Goal: Information Seeking & Learning: Learn about a topic

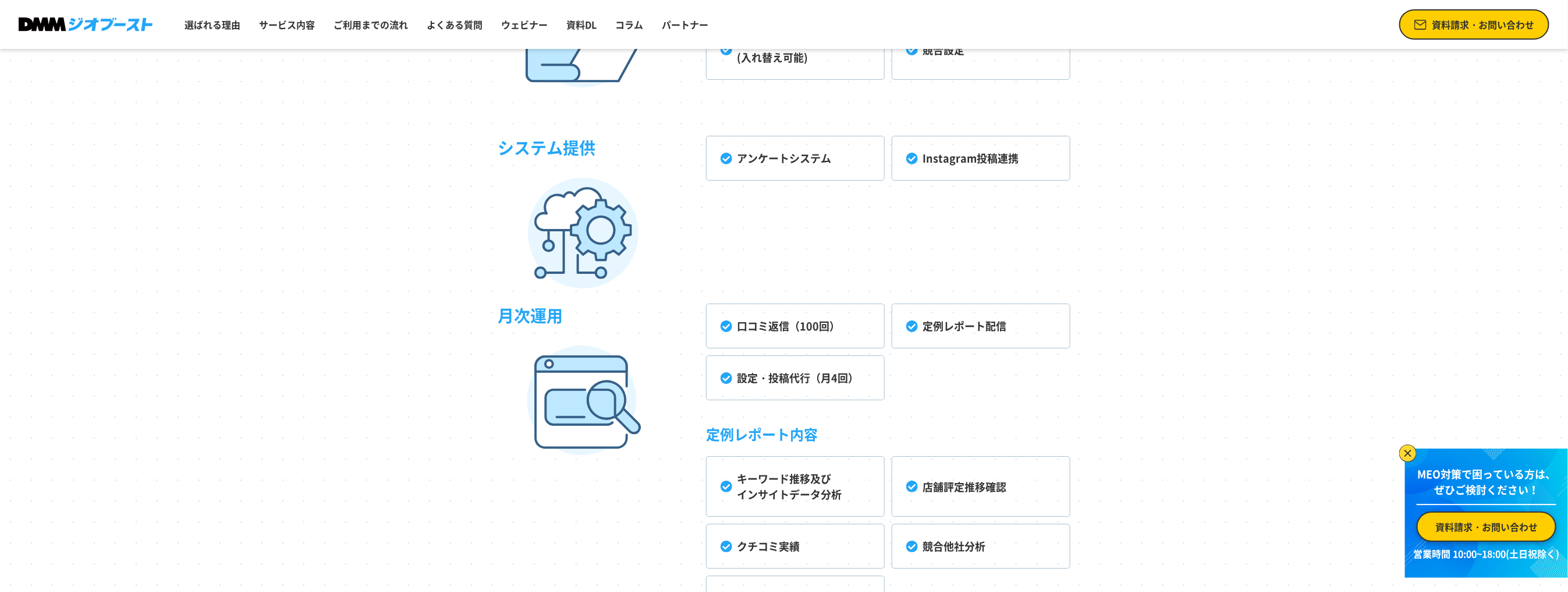
scroll to position [3321, 0]
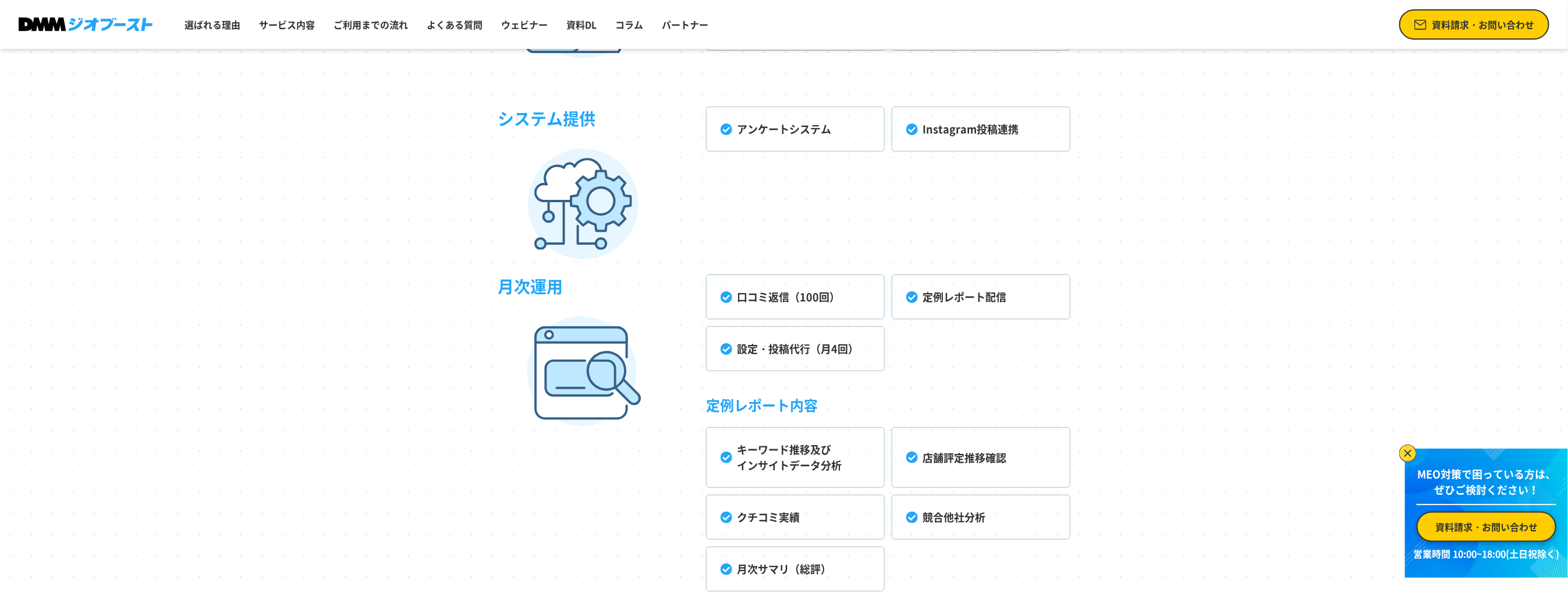
click at [841, 354] on li "設定・投稿代行（月4回）" at bounding box center [796, 348] width 179 height 45
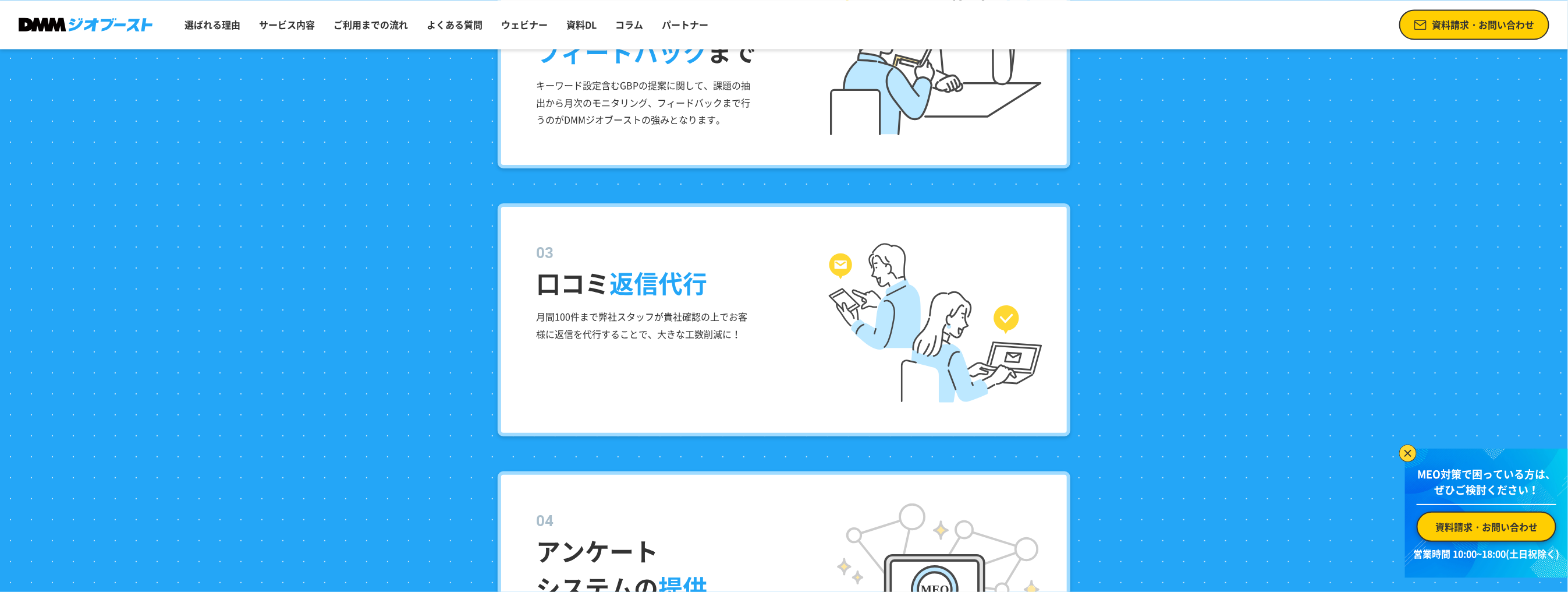
scroll to position [1712, 0]
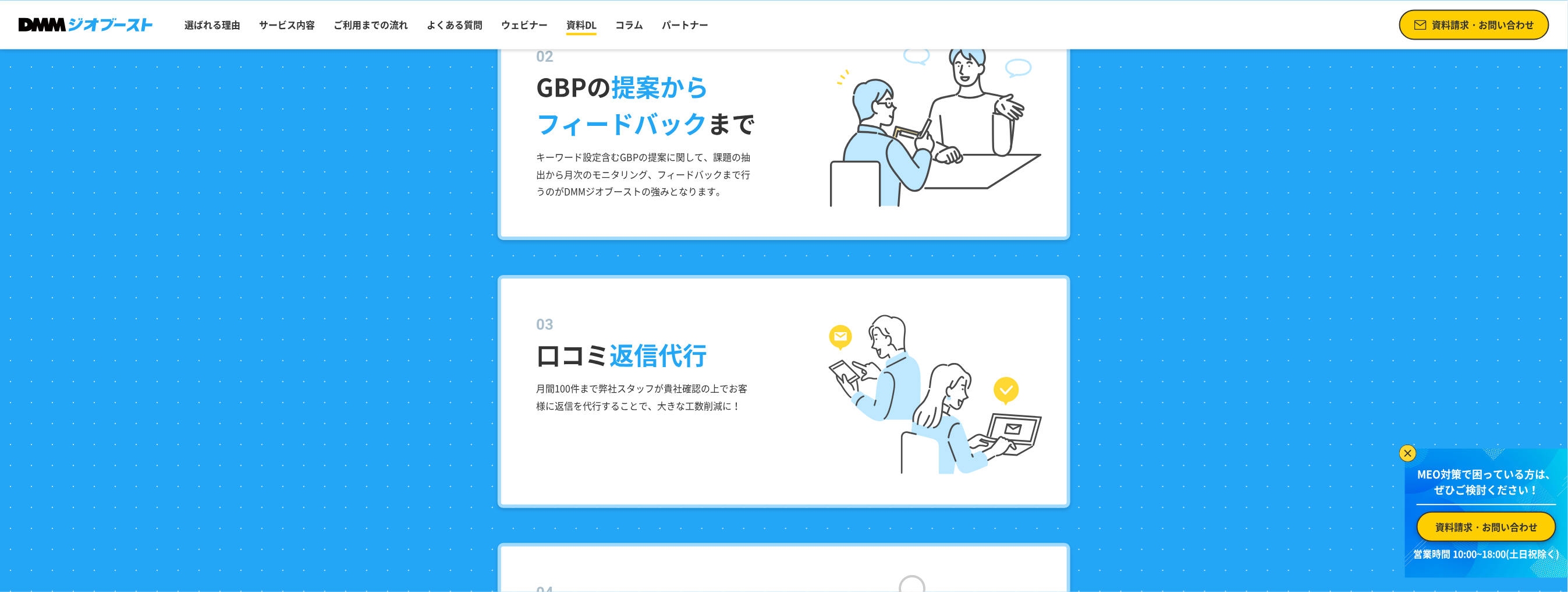
click at [574, 25] on link "資料DL" at bounding box center [582, 25] width 39 height 23
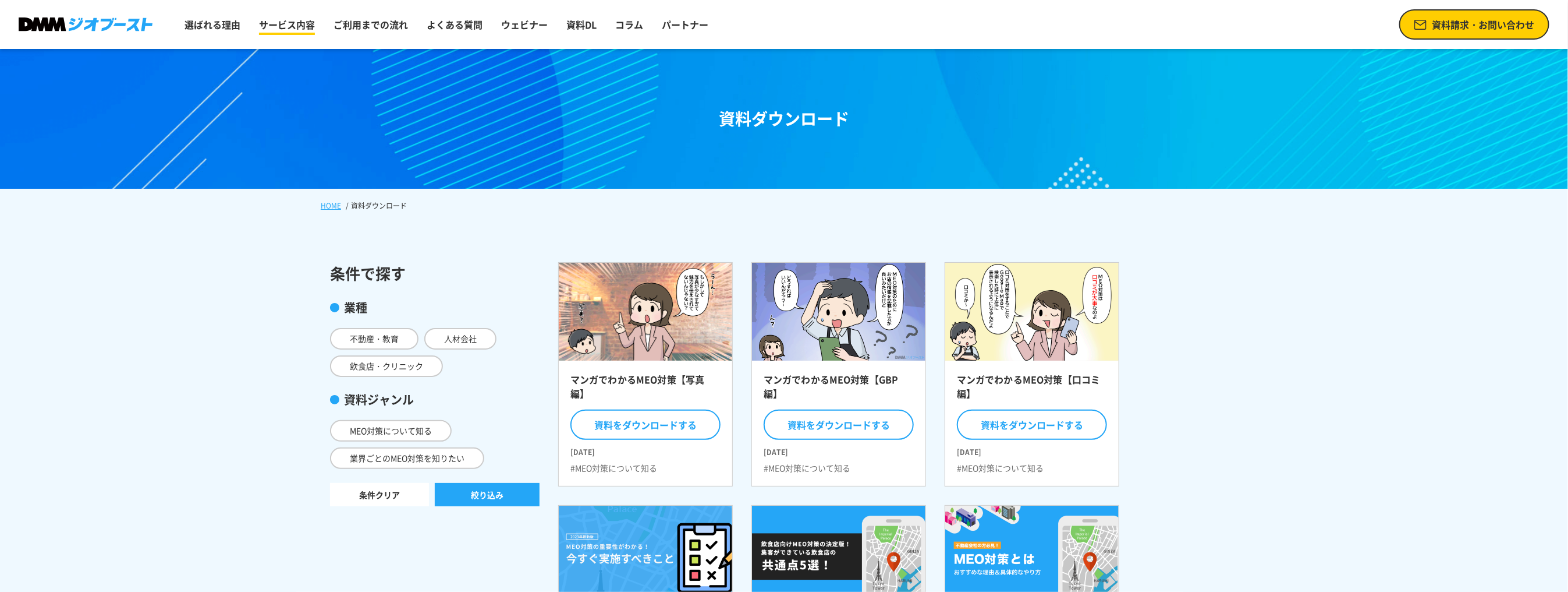
click at [304, 22] on link "サービス内容" at bounding box center [287, 25] width 65 height 23
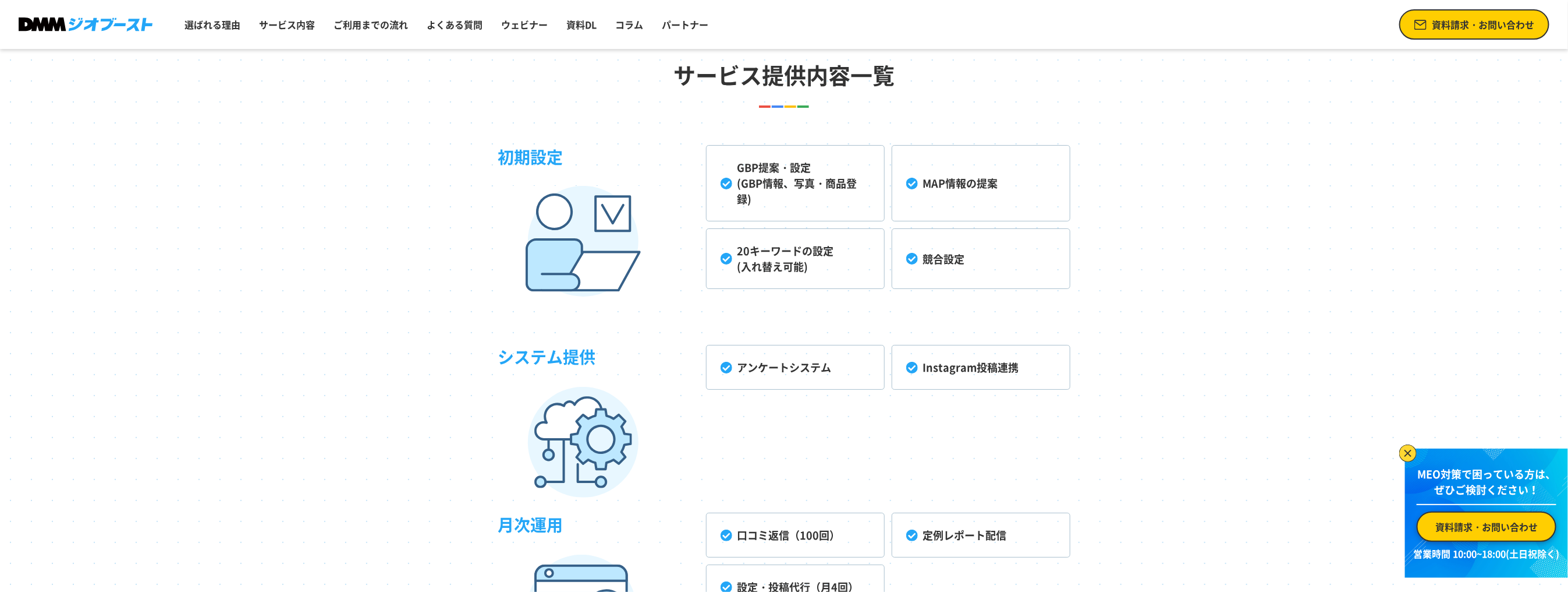
click at [745, 191] on li "GBP提案・設定 (GBP情報、写真・商品登録)" at bounding box center [796, 183] width 179 height 77
drag, startPoint x: 728, startPoint y: 183, endPoint x: 778, endPoint y: 180, distance: 50.1
click at [728, 182] on li "GBP提案・設定 (GBP情報、写真・商品登録)" at bounding box center [796, 183] width 179 height 77
click at [779, 179] on li "GBP提案・設定 (GBP情報、写真・商品登録)" at bounding box center [796, 183] width 179 height 77
click at [907, 181] on li "MAP情報の提案" at bounding box center [981, 183] width 179 height 77
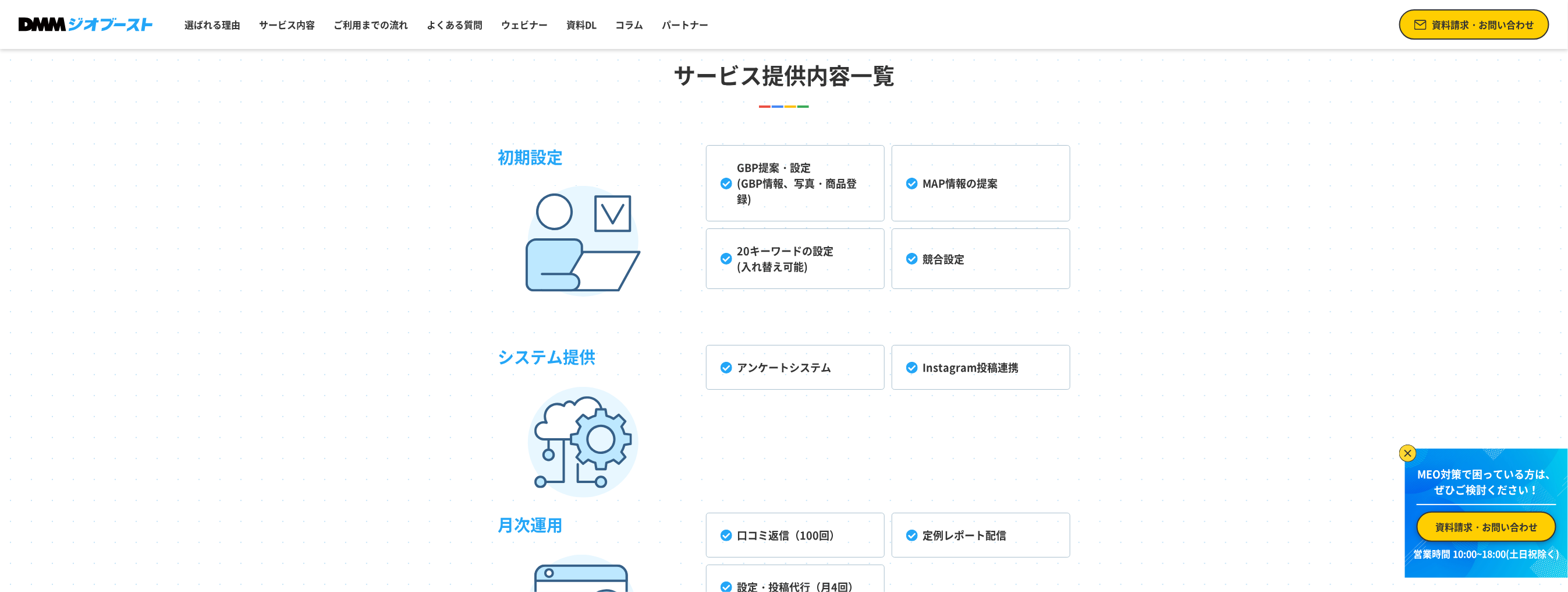
click at [907, 248] on li "競合設定" at bounding box center [981, 259] width 179 height 60
click at [824, 251] on li "20キーワードの設定 (入れ替え可能)" at bounding box center [796, 259] width 179 height 60
click at [830, 338] on div "システム提供 アンケートシステム Instagram投稿連携" at bounding box center [784, 386] width 573 height 140
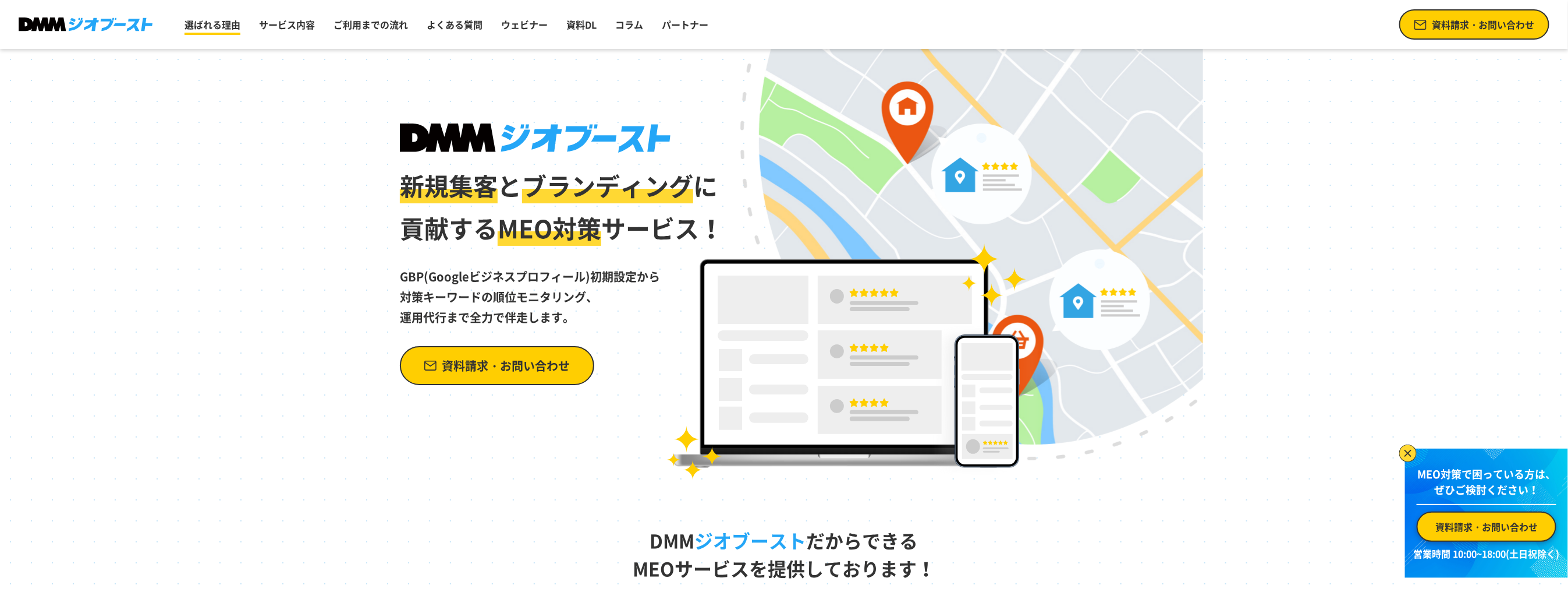
click at [197, 22] on link "選ばれる理由" at bounding box center [213, 25] width 65 height 23
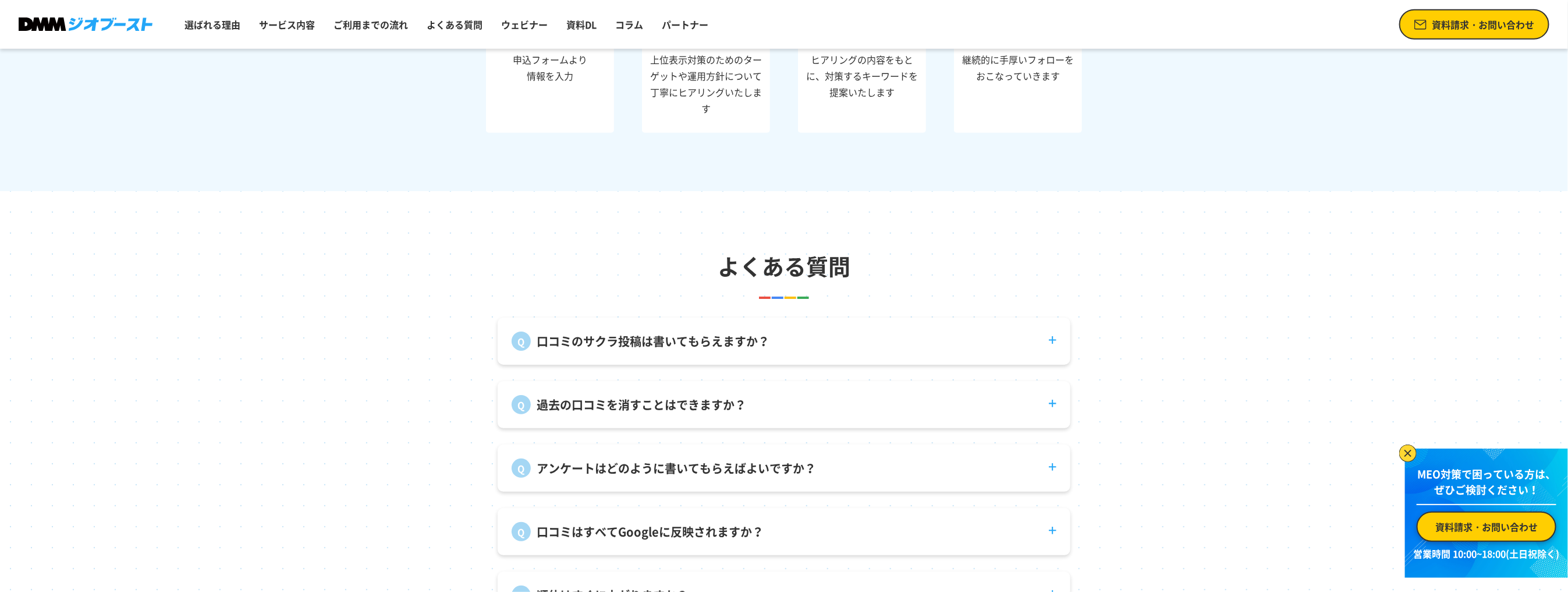
scroll to position [4484, 0]
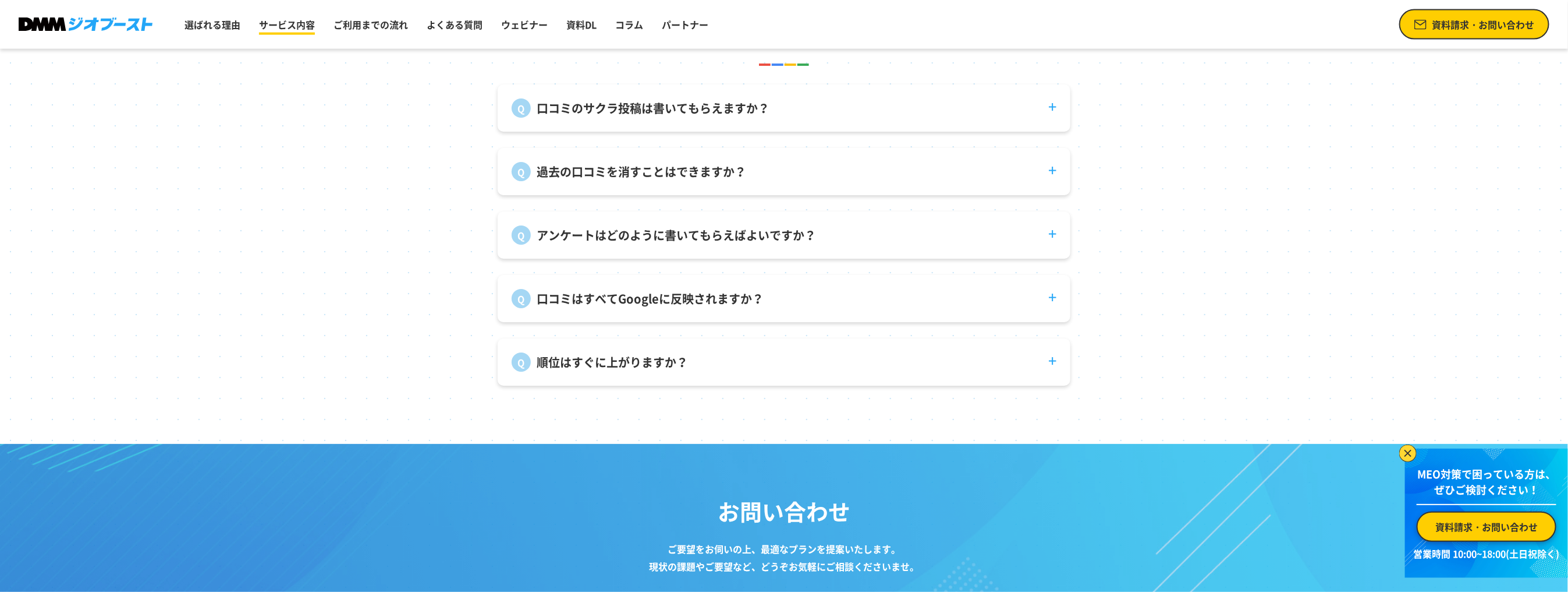
click at [287, 21] on link "サービス内容" at bounding box center [287, 25] width 65 height 23
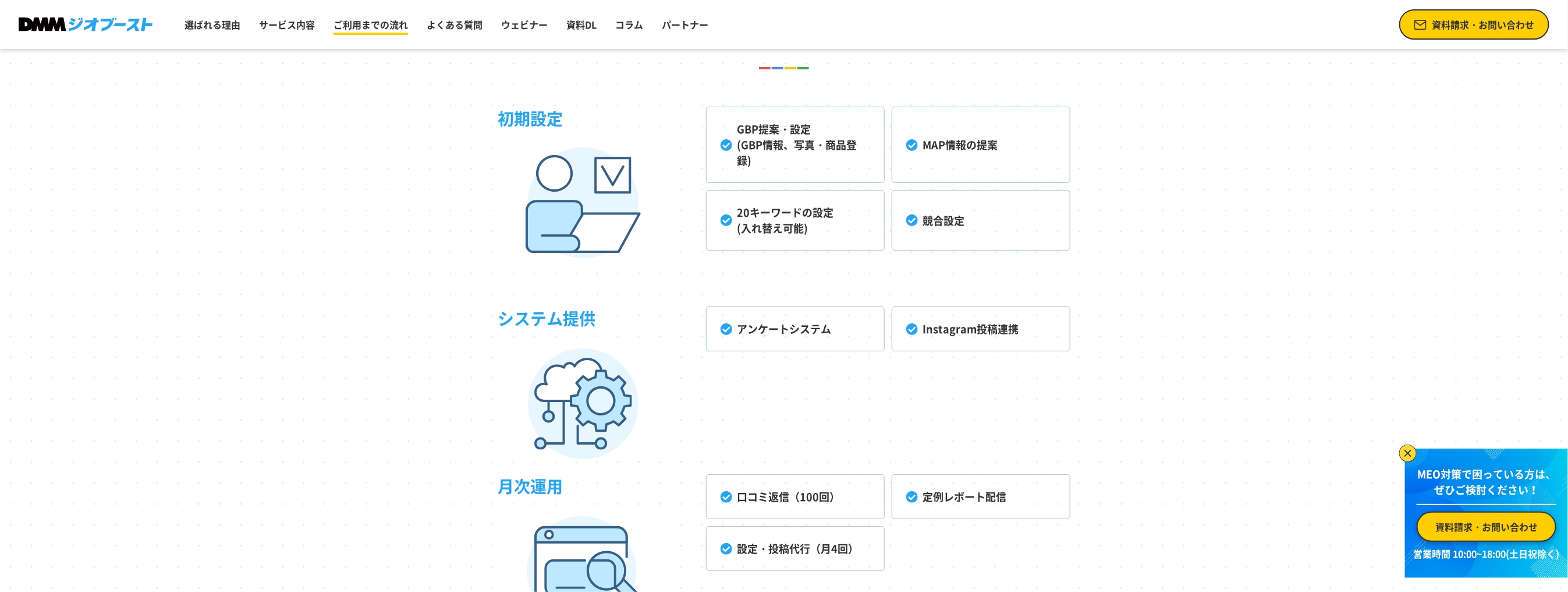
click at [352, 22] on link "ご利用までの流れ" at bounding box center [371, 25] width 84 height 23
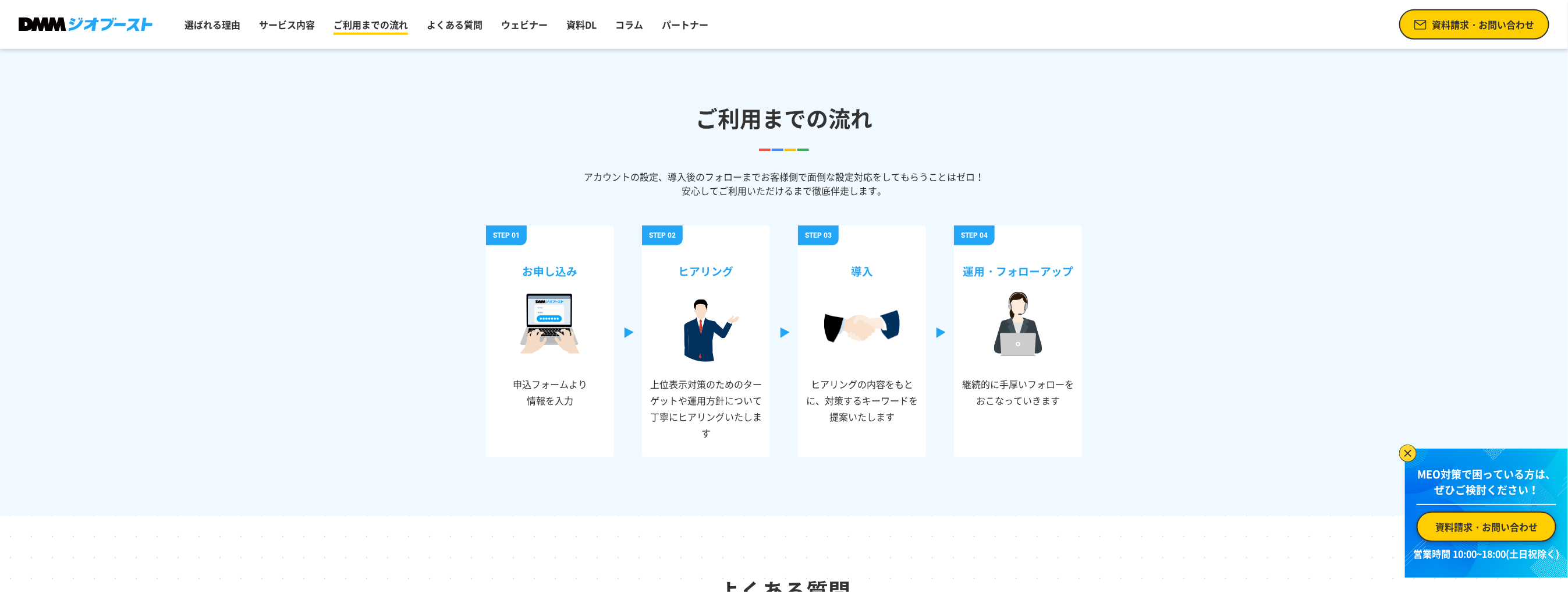
scroll to position [3932, 0]
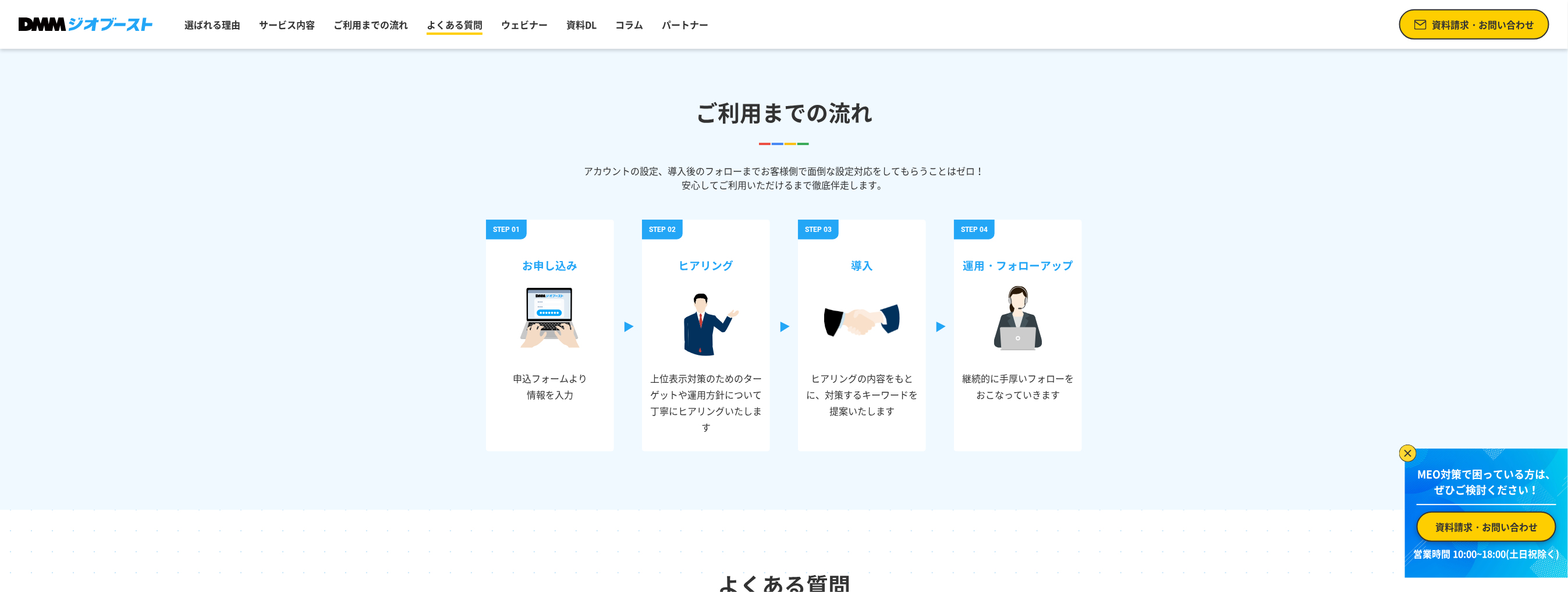
click at [439, 27] on link "よくある質問" at bounding box center [455, 25] width 65 height 23
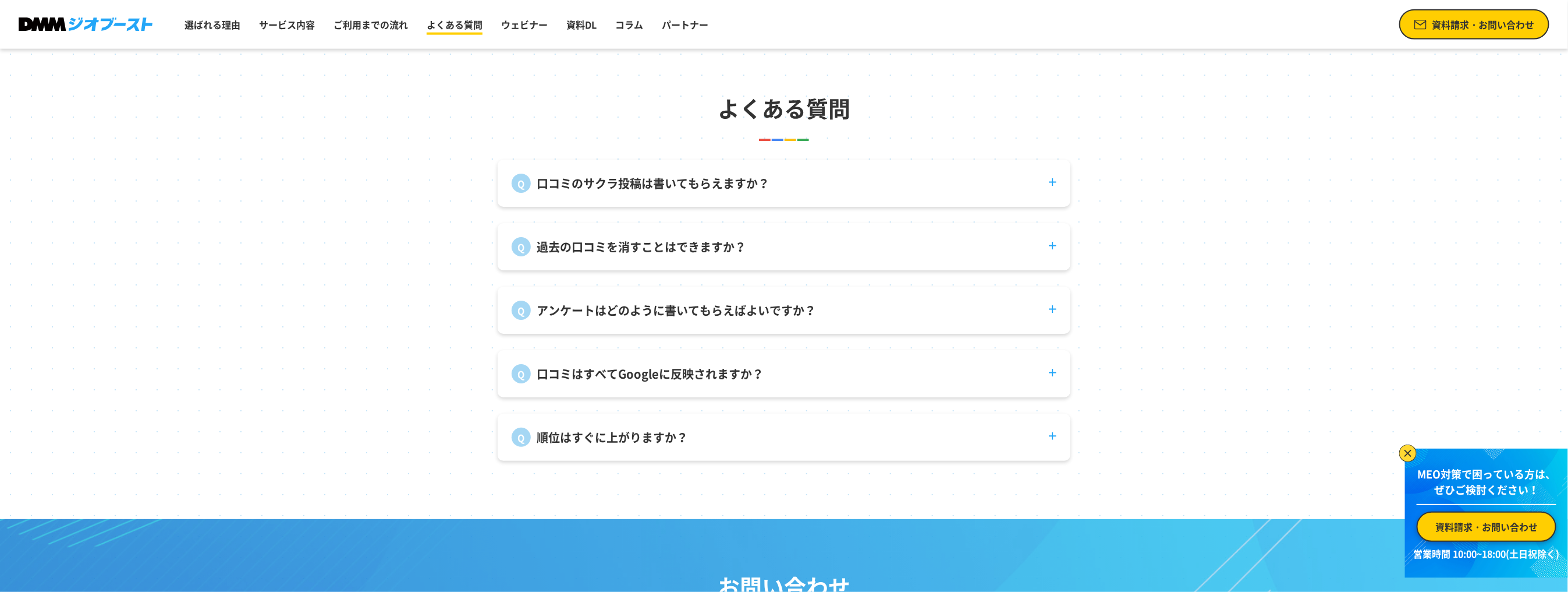
scroll to position [4414, 0]
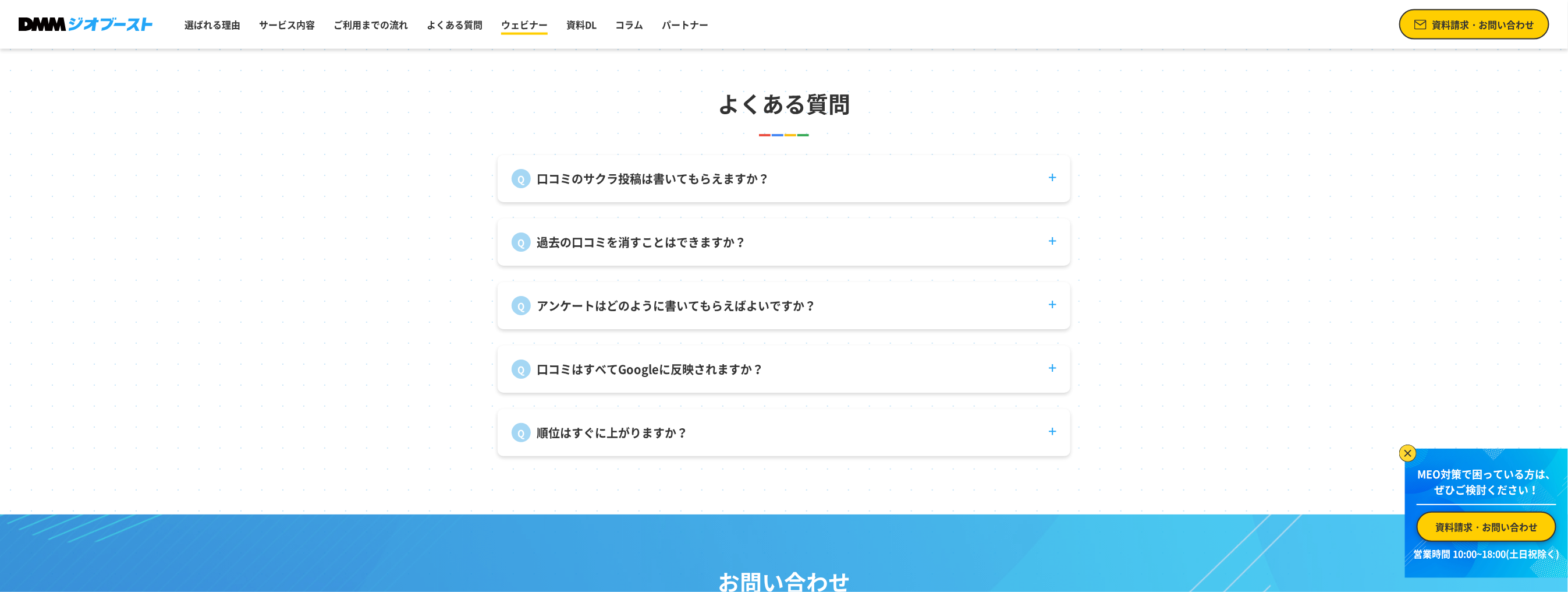
click at [509, 20] on link "ウェビナー" at bounding box center [524, 25] width 56 height 23
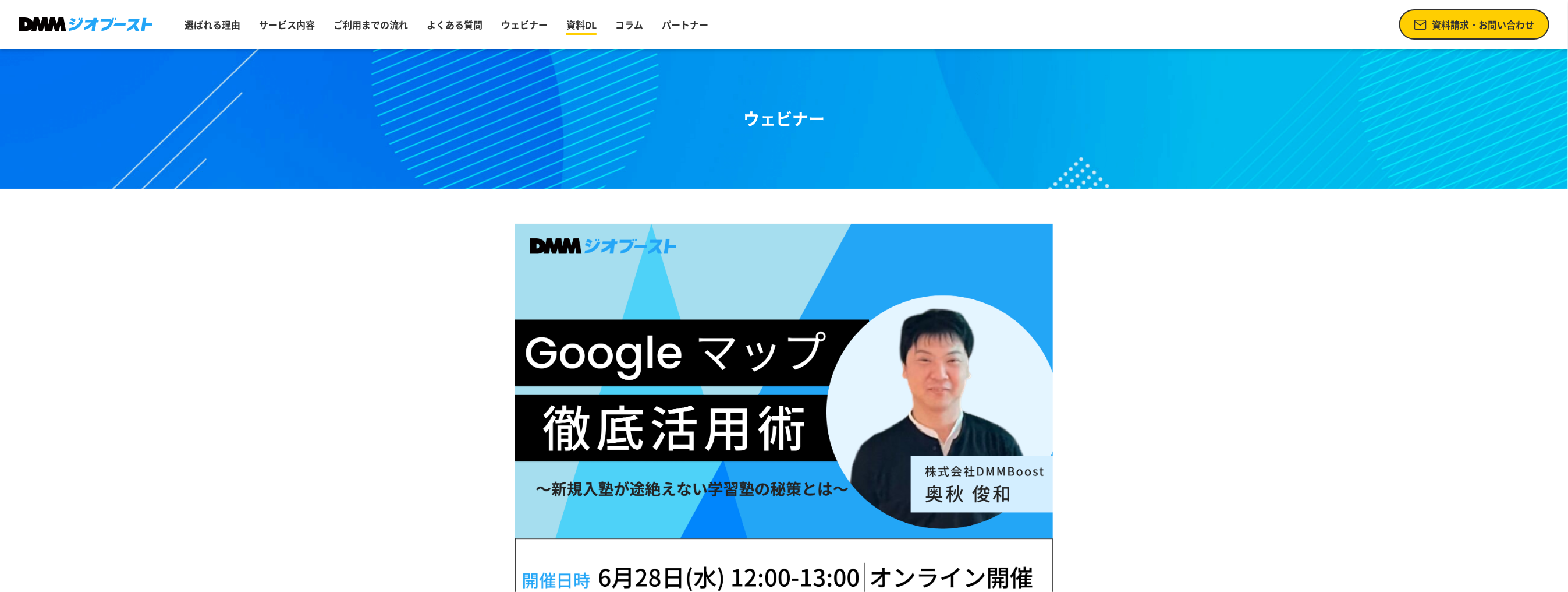
click at [597, 22] on link "資料DL" at bounding box center [582, 25] width 39 height 23
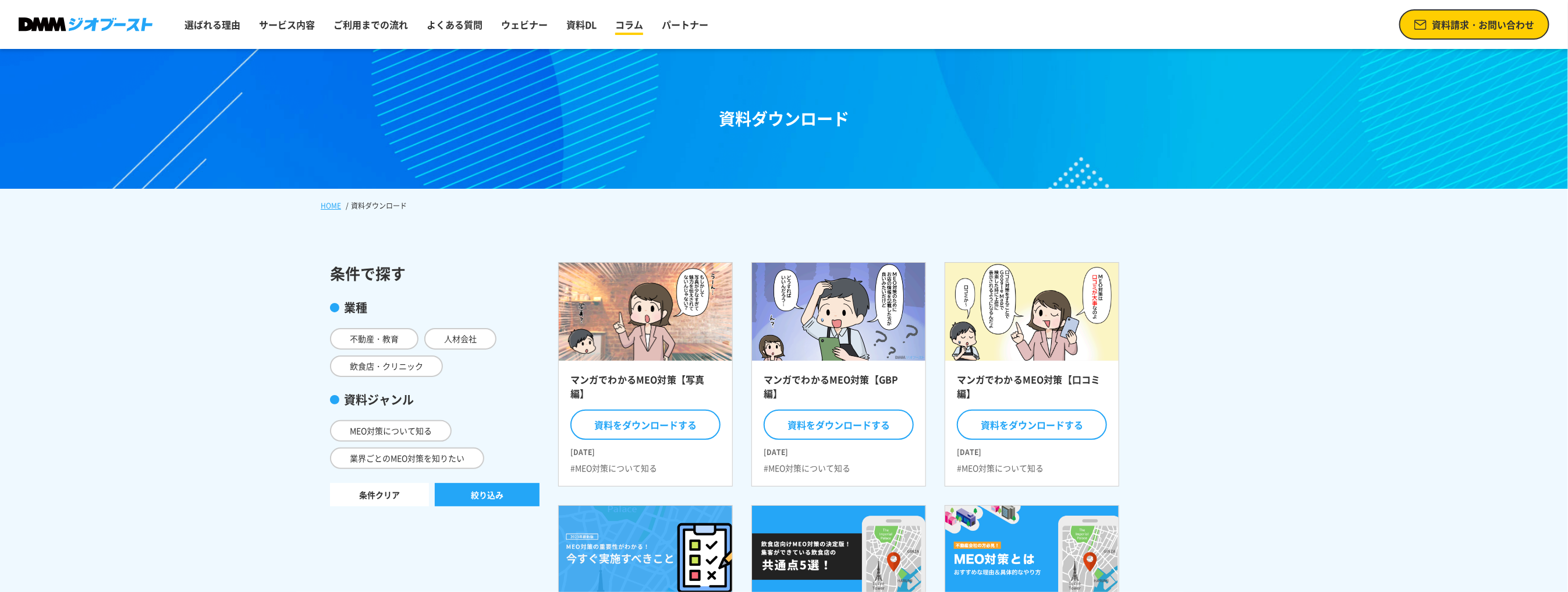
click at [624, 24] on link "コラム" at bounding box center [629, 25] width 37 height 23
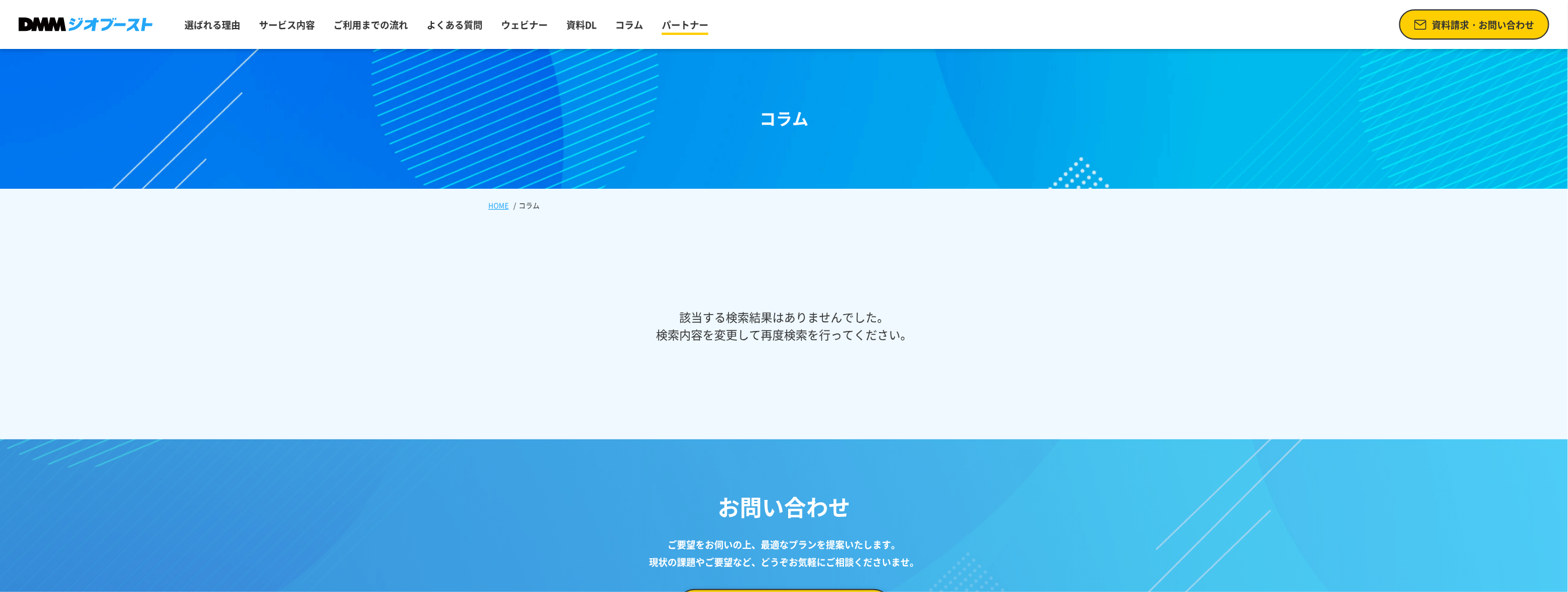
click at [679, 29] on link "パートナー" at bounding box center [685, 25] width 56 height 23
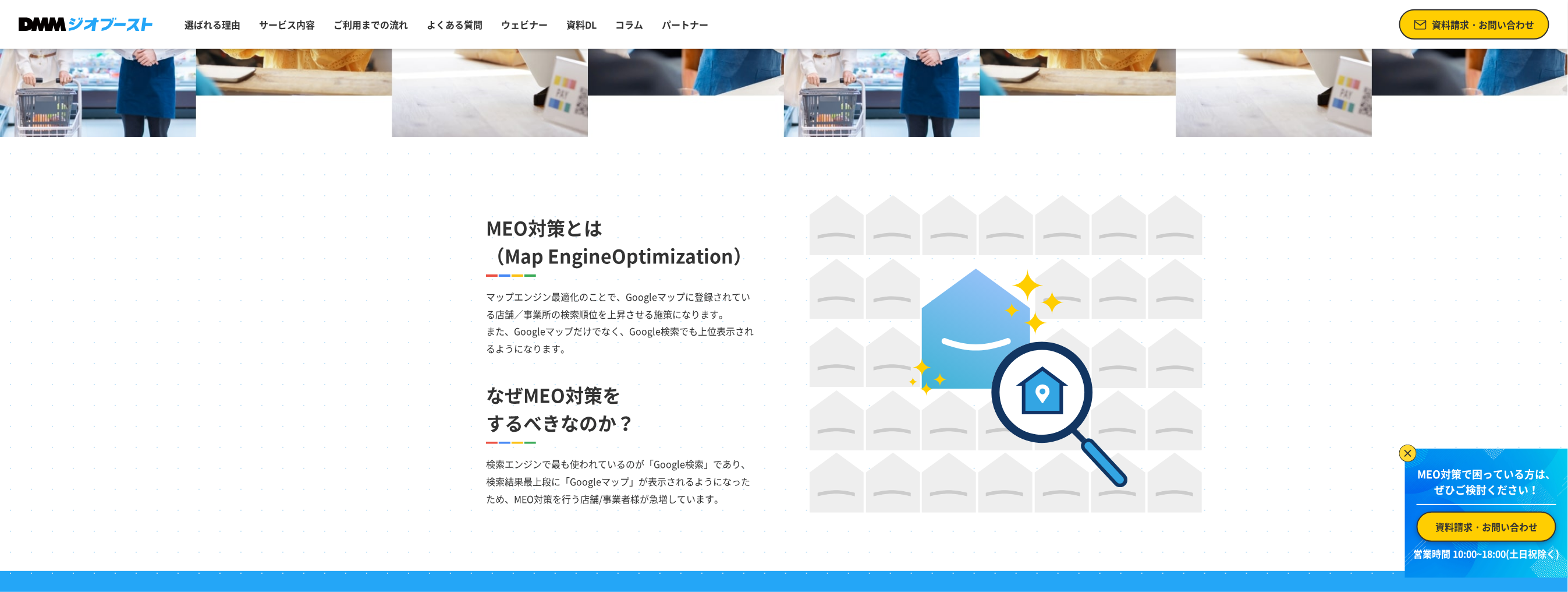
scroll to position [583, 0]
